Goal: Obtain resource: Obtain resource

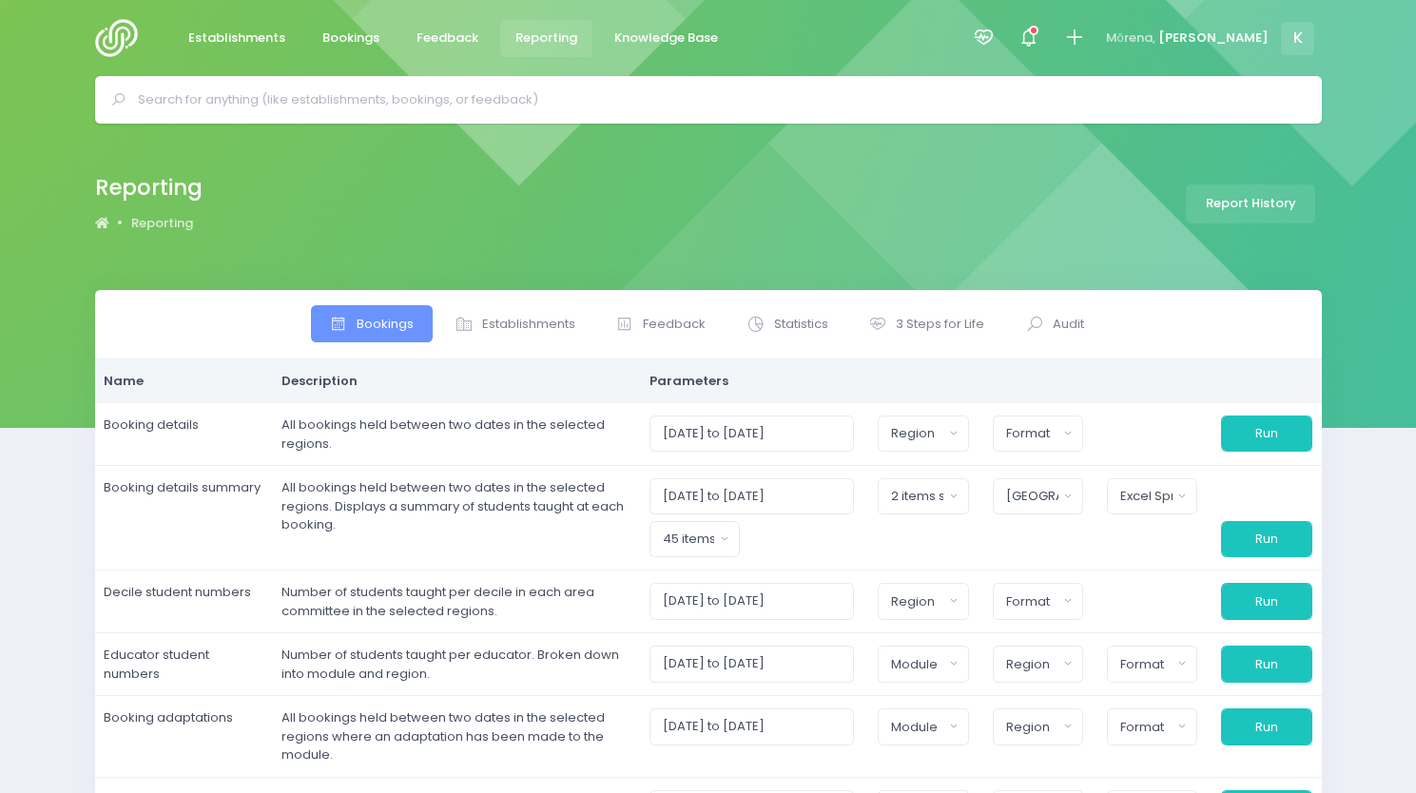
select select
select select "Poipoia te Pitomata - 1 Day"
select select "Central"
select select "excel"
select select
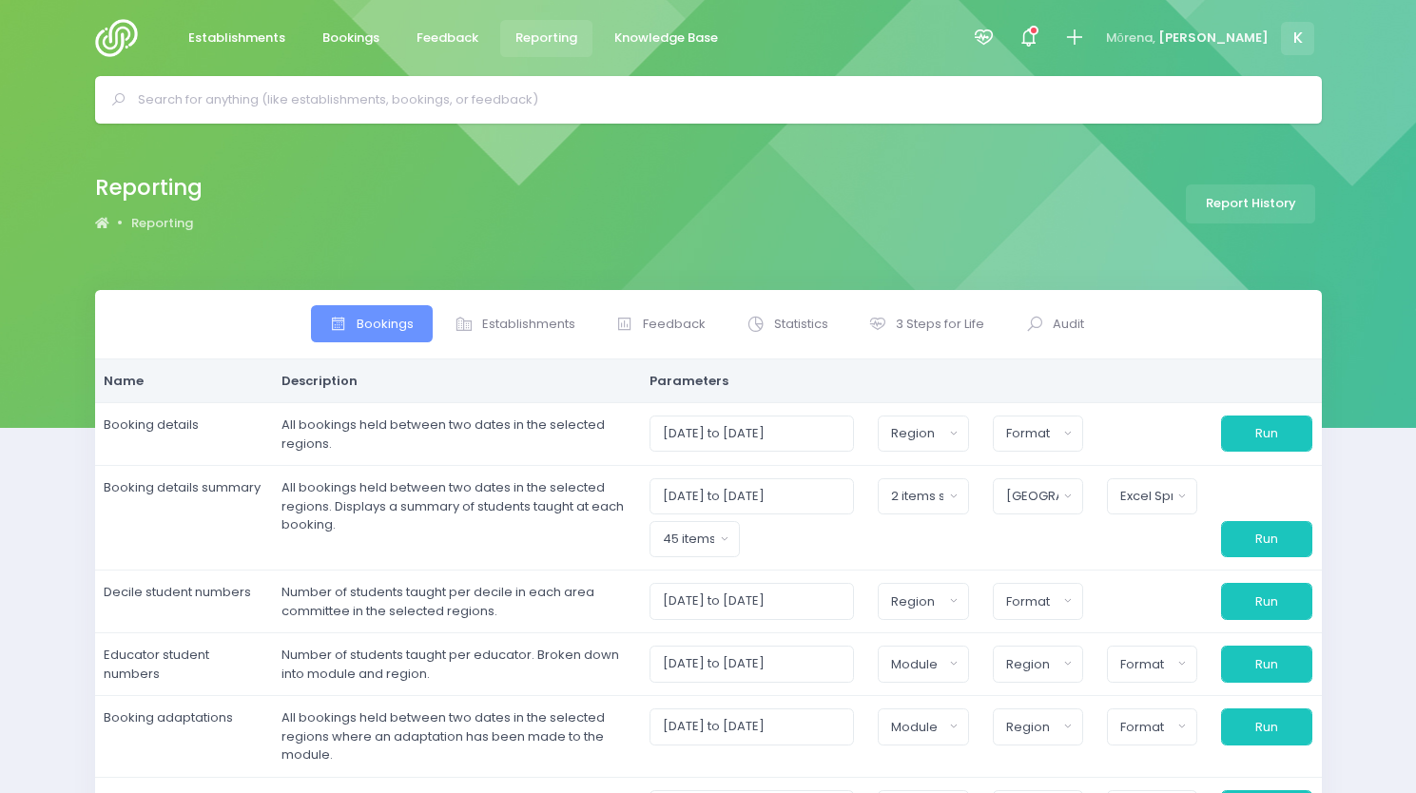
select select
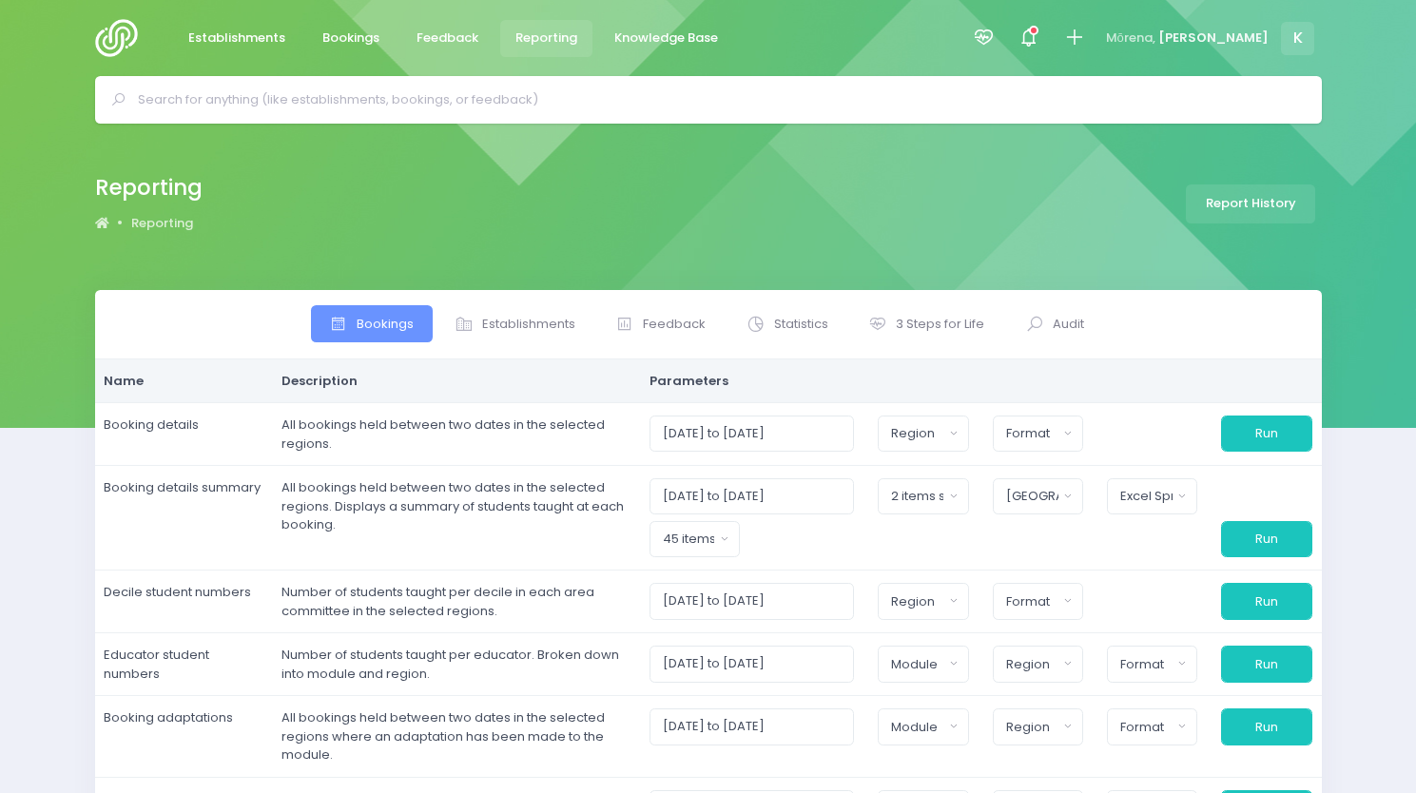
select select
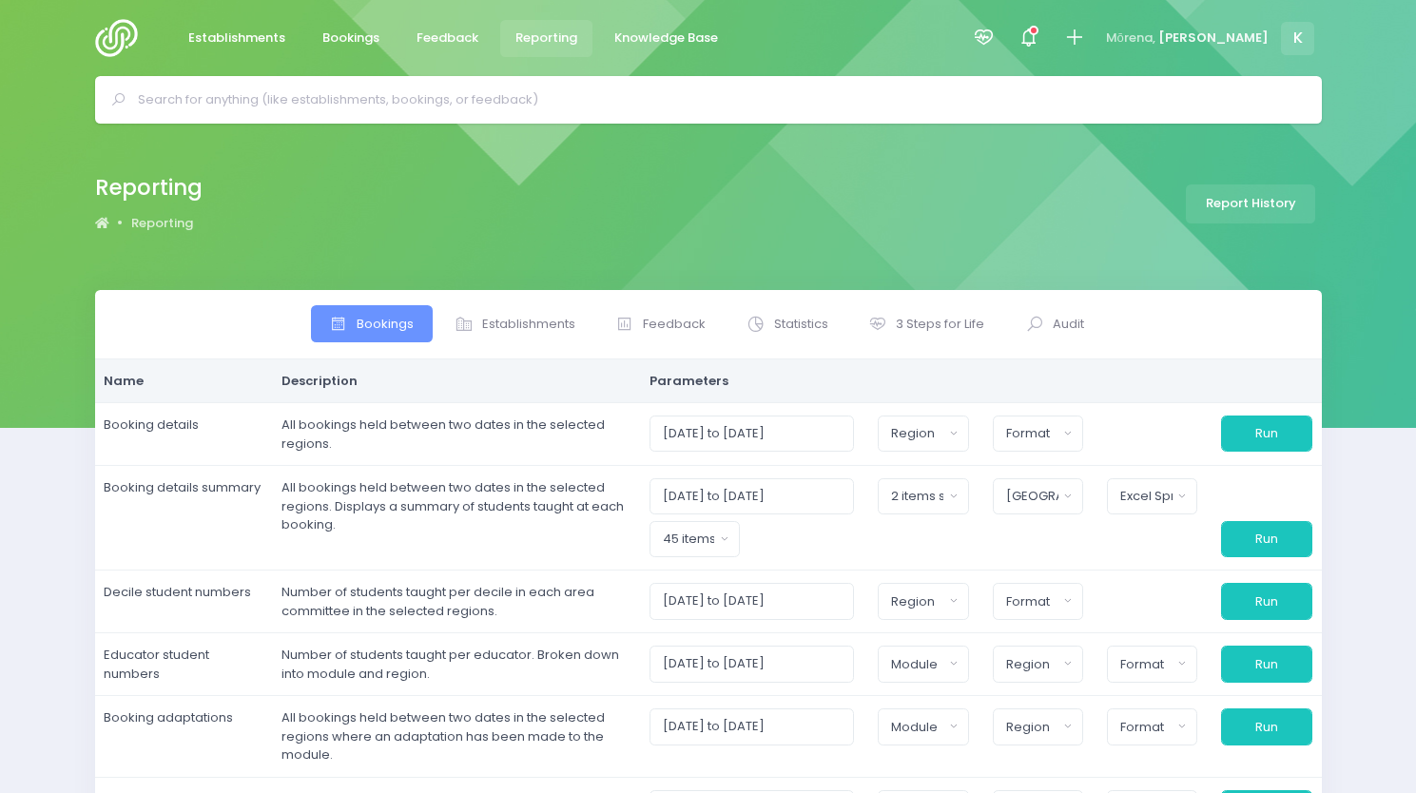
select select
